Goal: Information Seeking & Learning: Learn about a topic

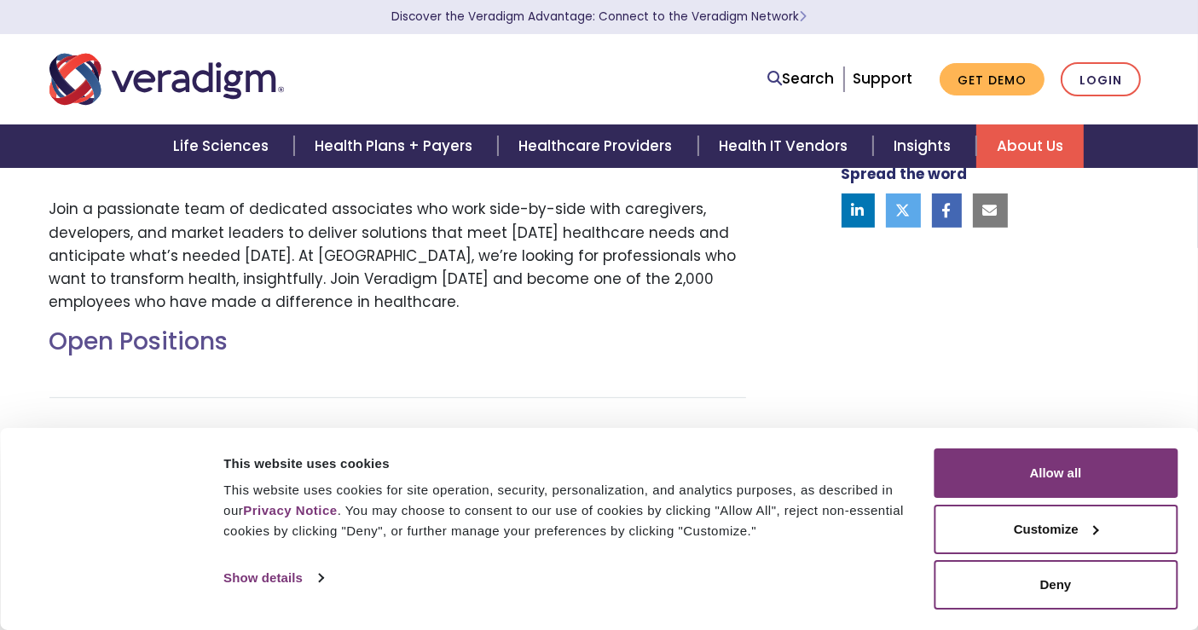
scroll to position [551, 0]
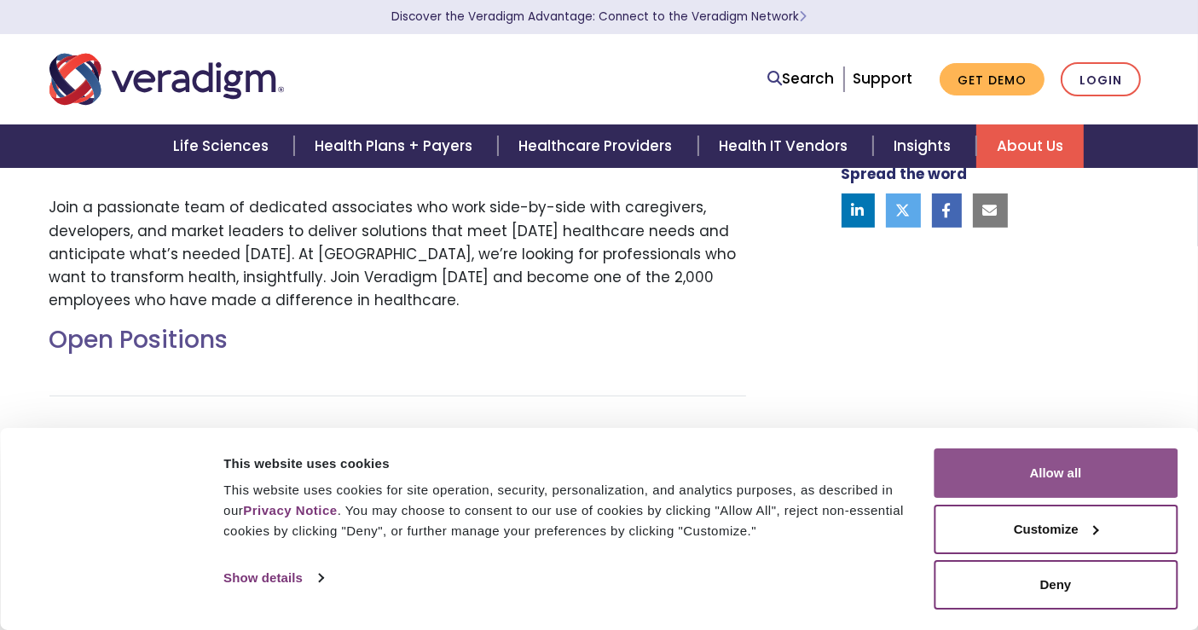
click at [1075, 482] on button "Allow all" at bounding box center [1055, 472] width 244 height 49
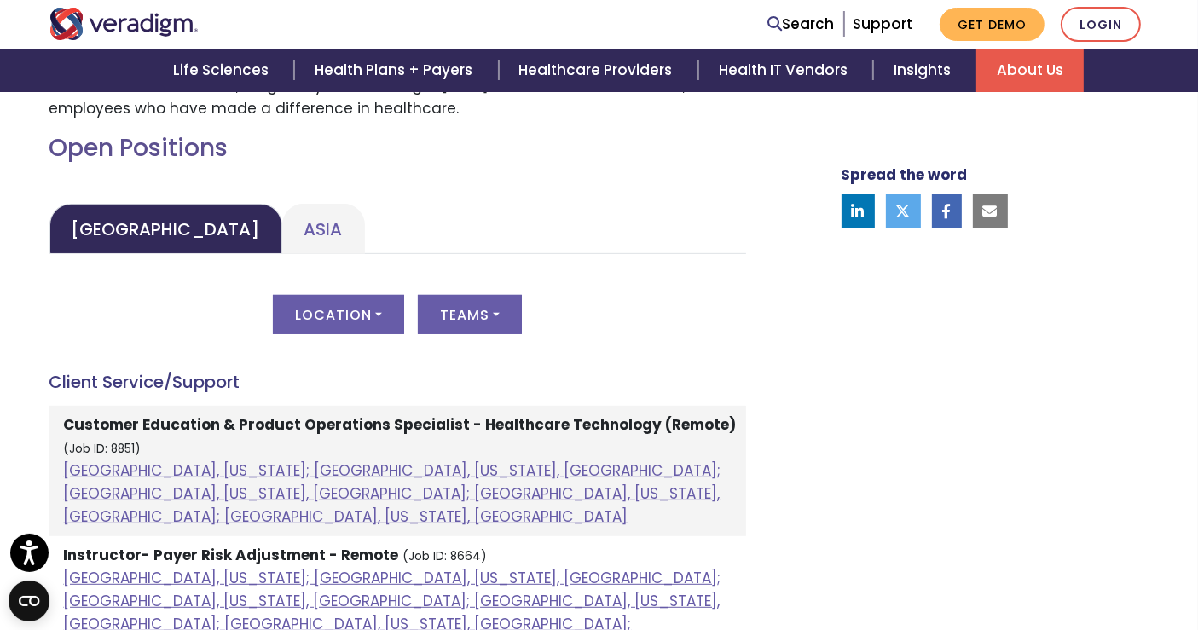
scroll to position [740, 0]
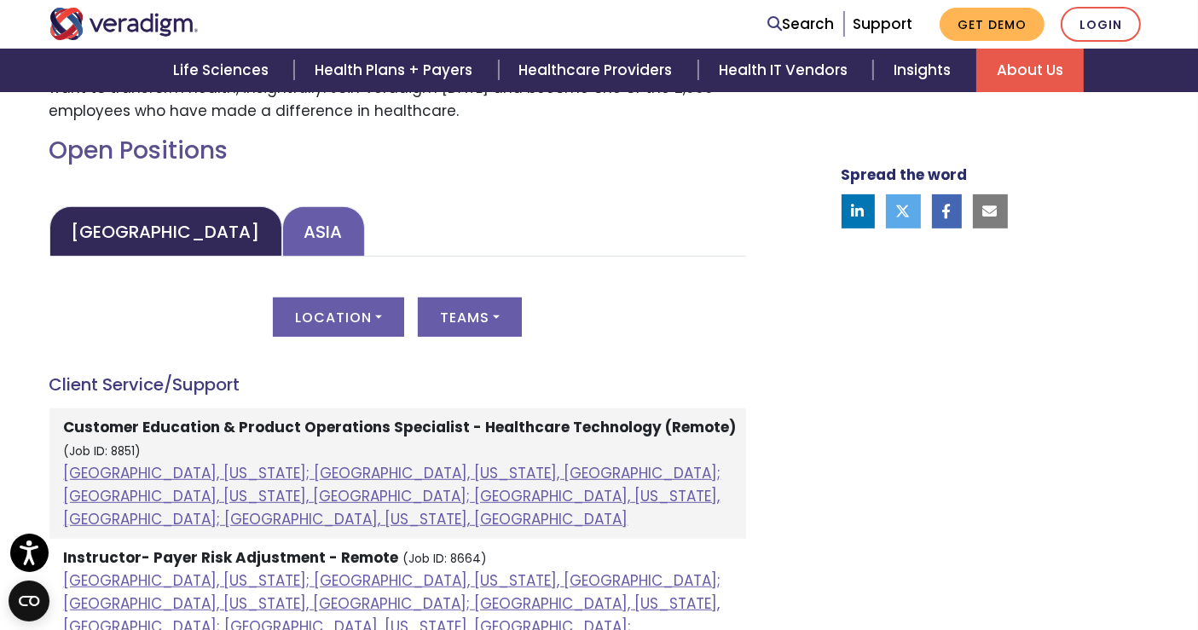
click at [282, 232] on link "Asia" at bounding box center [323, 231] width 83 height 50
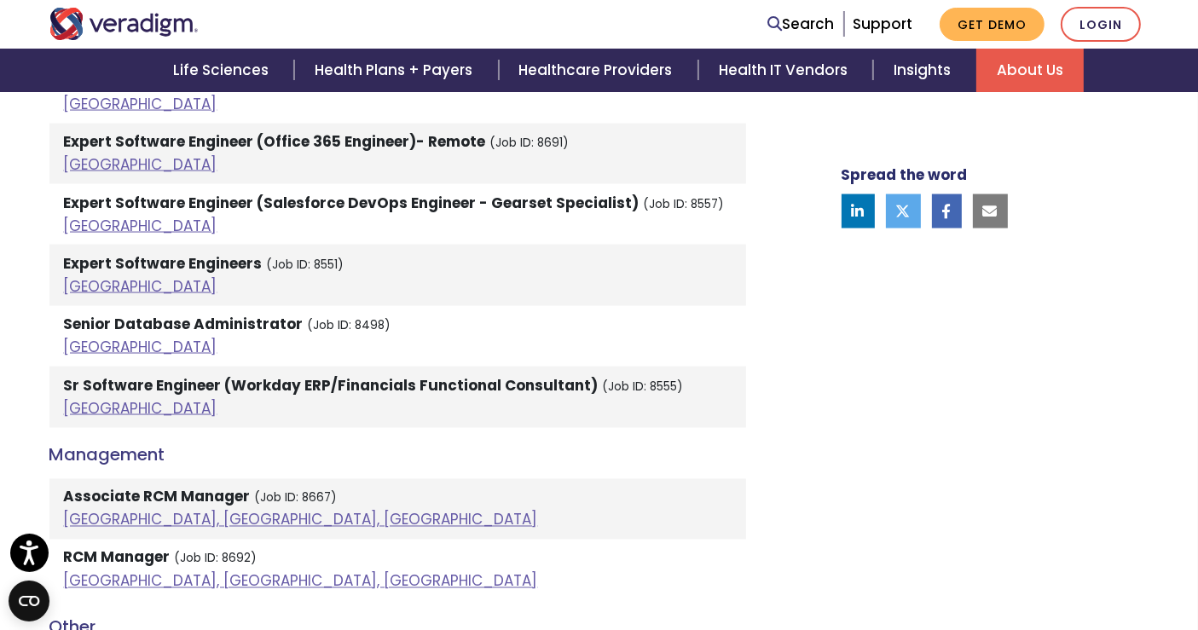
scroll to position [2777, 0]
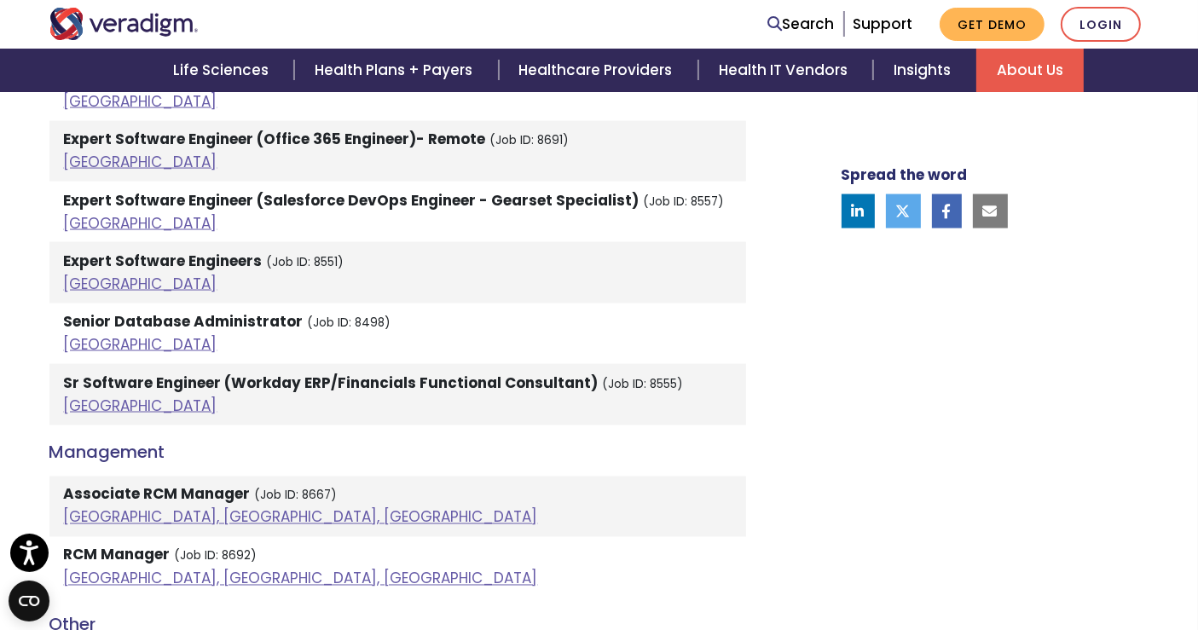
click at [360, 315] on small "(Job ID: 8498)" at bounding box center [350, 323] width 84 height 16
copy small "8498"
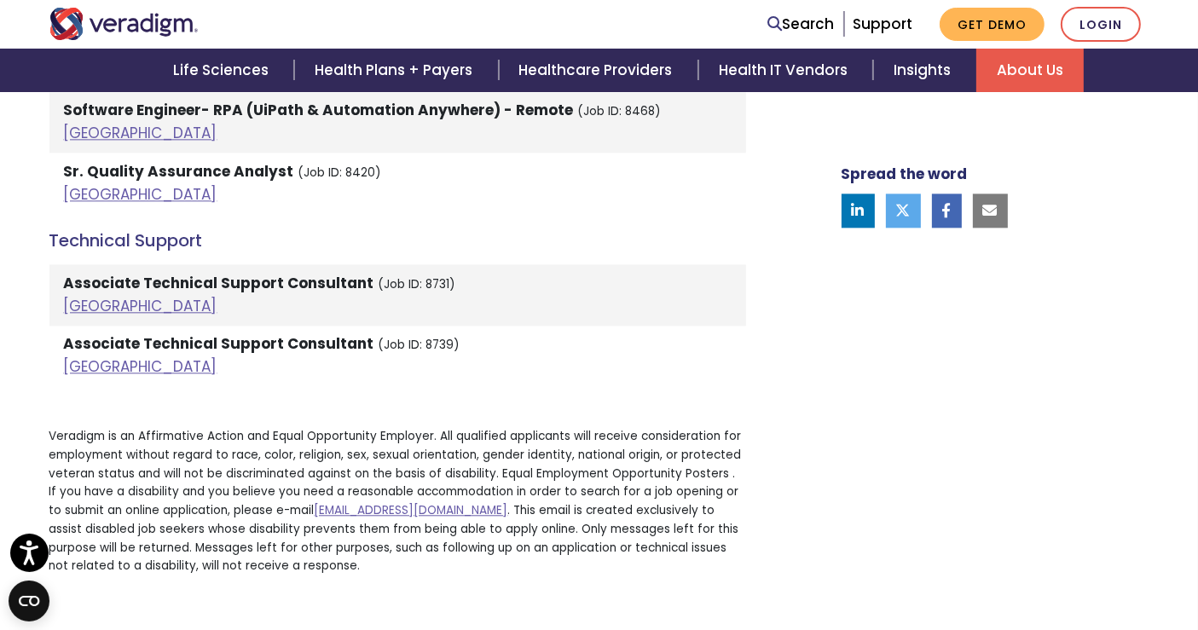
scroll to position [3984, 0]
click at [90, 295] on link "[GEOGRAPHIC_DATA]" at bounding box center [140, 305] width 153 height 20
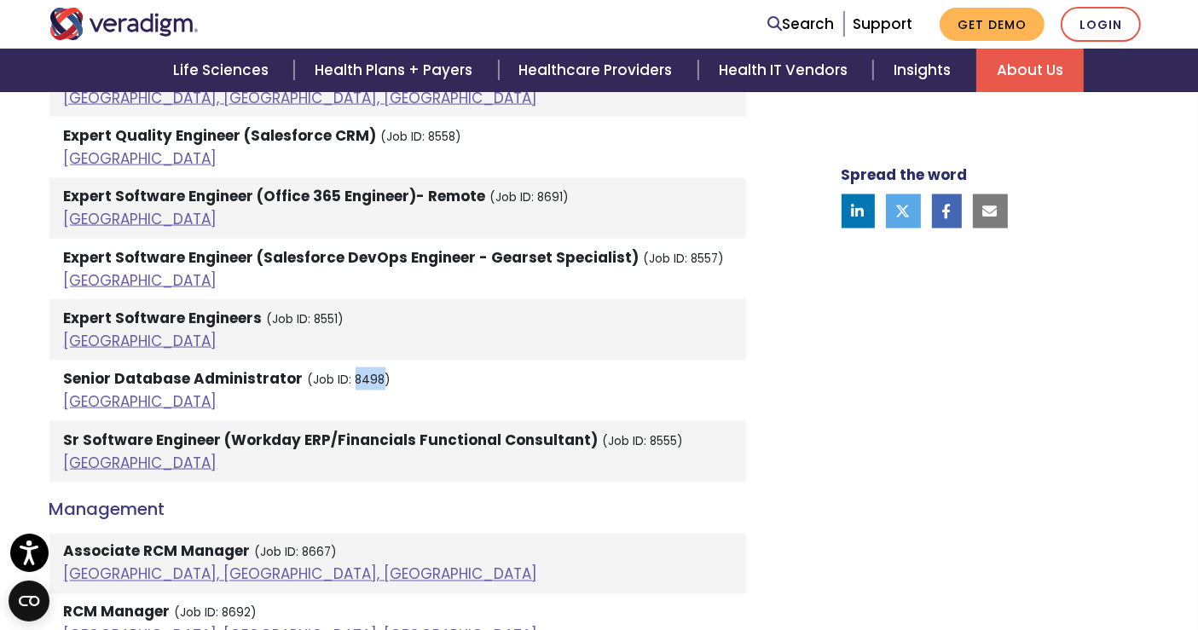
scroll to position [2718, 0]
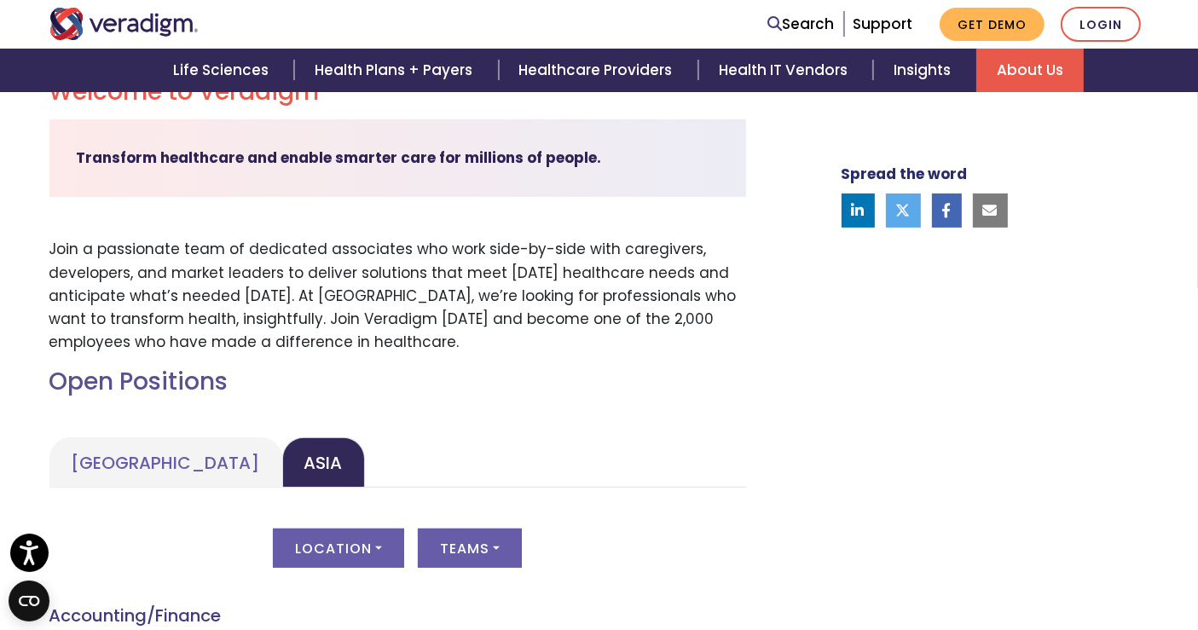
scroll to position [506, 0]
